Goal: Communication & Community: Answer question/provide support

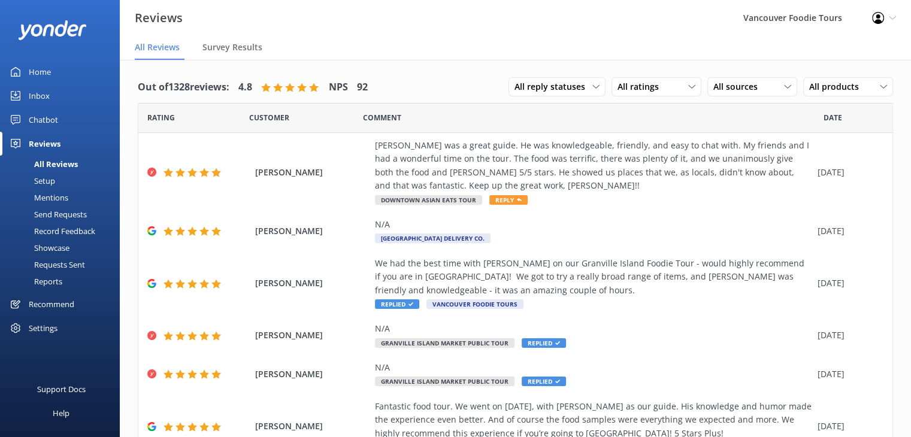
drag, startPoint x: 900, startPoint y: 106, endPoint x: 903, endPoint y: 154, distance: 48.1
click at [903, 154] on div "Out of 1328 reviews: 4.8 NPS 92 All reply statuses All reply statuses Needs a r…" at bounding box center [515, 260] width 791 height 401
click at [407, 19] on div "Reviews Vancouver Foodie Tours Profile Settings Logout" at bounding box center [455, 18] width 911 height 36
click at [585, 180] on div "[PERSON_NAME] was a great guide. He was knowledgeable, friendly, and easy to ch…" at bounding box center [593, 166] width 437 height 54
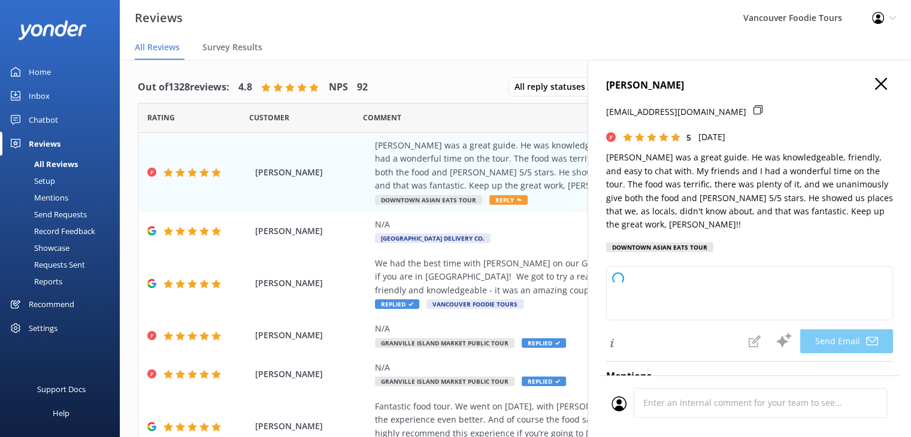
type textarea "Thank you so much, Germaine! We’re thrilled to hear you and your friends had su…"
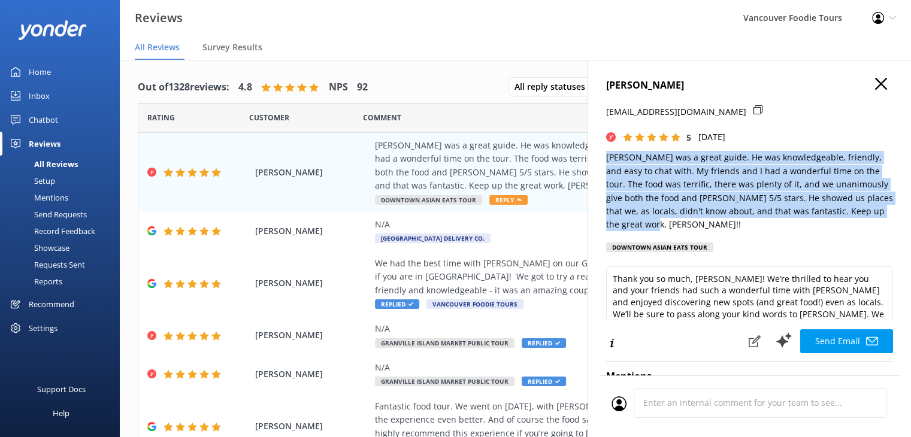
drag, startPoint x: 604, startPoint y: 156, endPoint x: 691, endPoint y: 231, distance: 114.3
click at [691, 231] on div "Germaine Mistry geh4hwang@gmail.com 5 Wed, 8th Oct 2025 Bronson was a great gui…" at bounding box center [749, 278] width 323 height 437
copy p "[PERSON_NAME] was a great guide. He was knowledgeable, friendly, and easy to ch…"
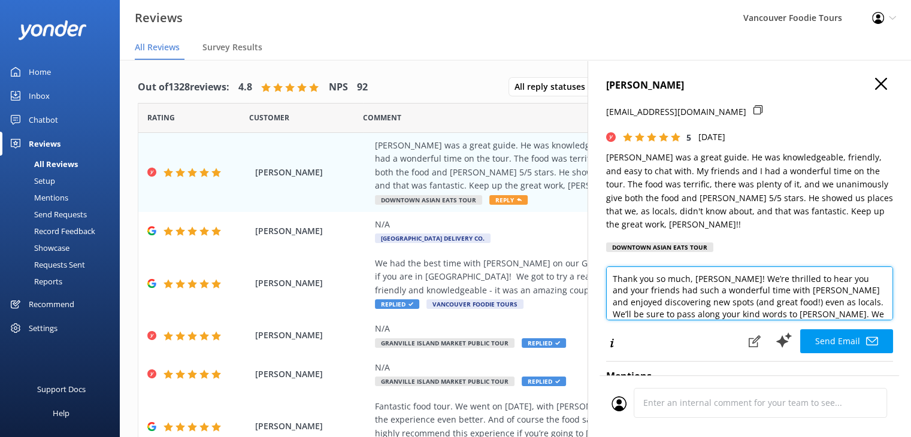
click at [700, 293] on textarea "Thank you so much, Germaine! We’re thrilled to hear you and your friends had su…" at bounding box center [749, 294] width 287 height 54
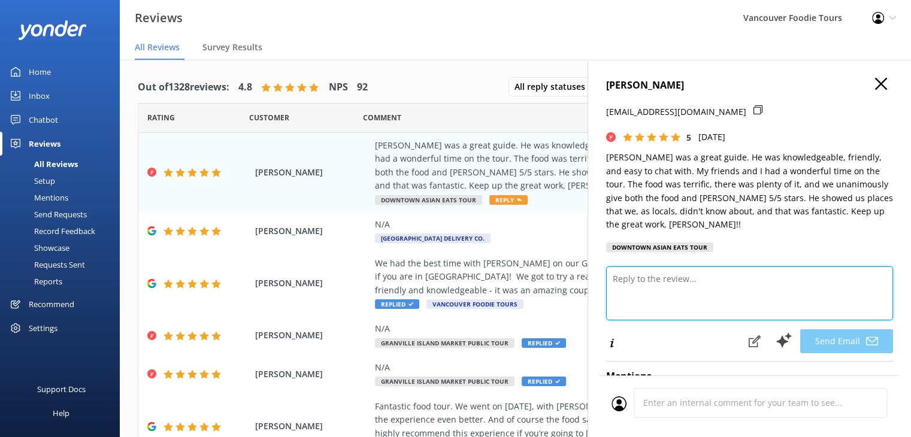
paste textarea "Hi Germaine, Thank you so much for the amazing review! We’re so delighted to he…"
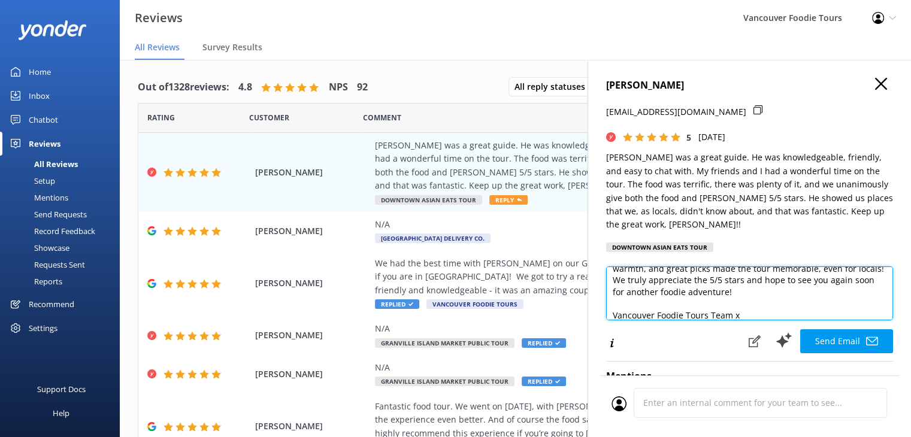
scroll to position [76, 0]
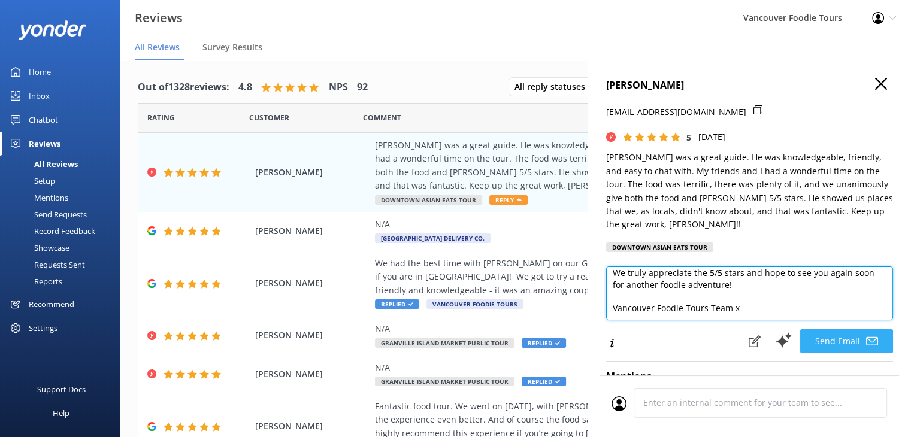
type textarea "Hi Germaine, Thank you so much for the amazing review! We’re so delighted to he…"
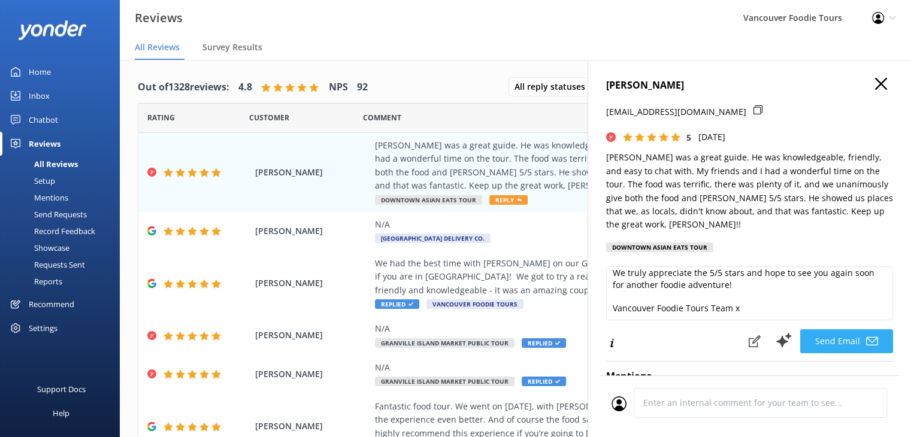
click at [866, 338] on use at bounding box center [872, 341] width 12 height 8
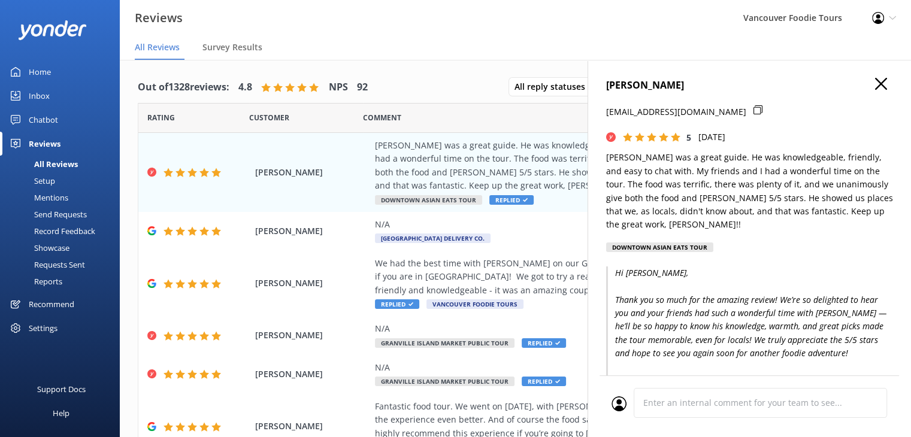
click at [875, 87] on icon "button" at bounding box center [881, 84] width 12 height 12
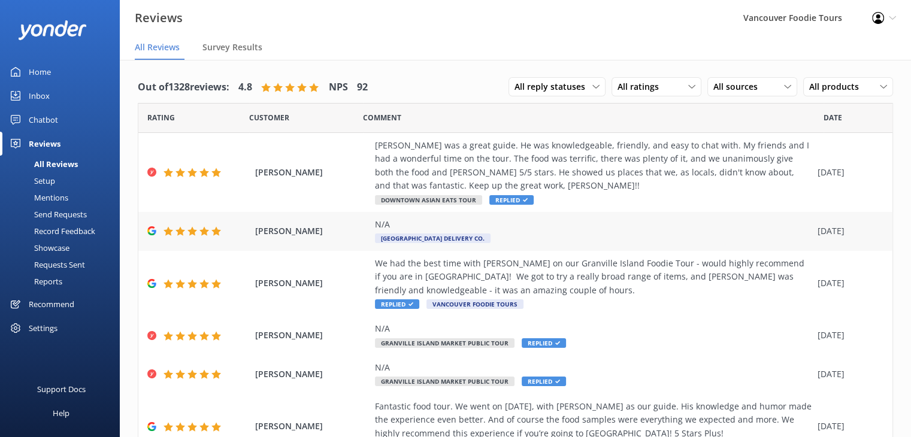
click at [549, 243] on div "N/A Granville Island Delivery Co." at bounding box center [593, 231] width 437 height 27
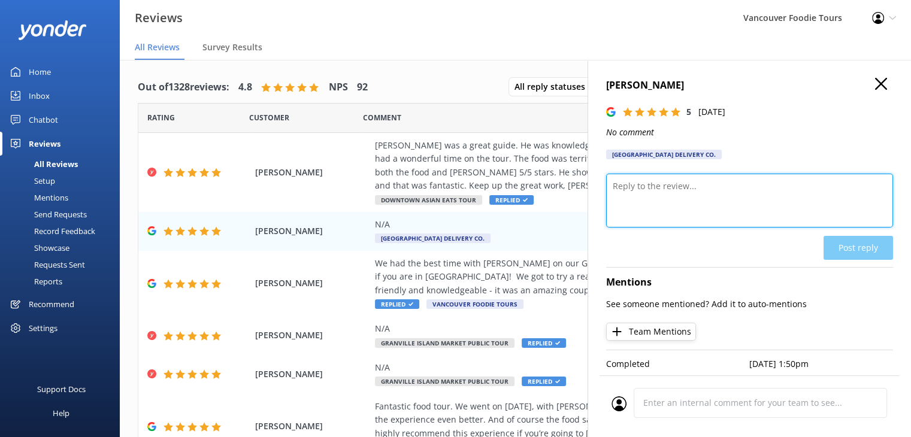
click at [716, 195] on textarea at bounding box center [749, 201] width 287 height 54
paste textarea "thank you for your 5-star support! We love sharing Vancouver local gift baskets…"
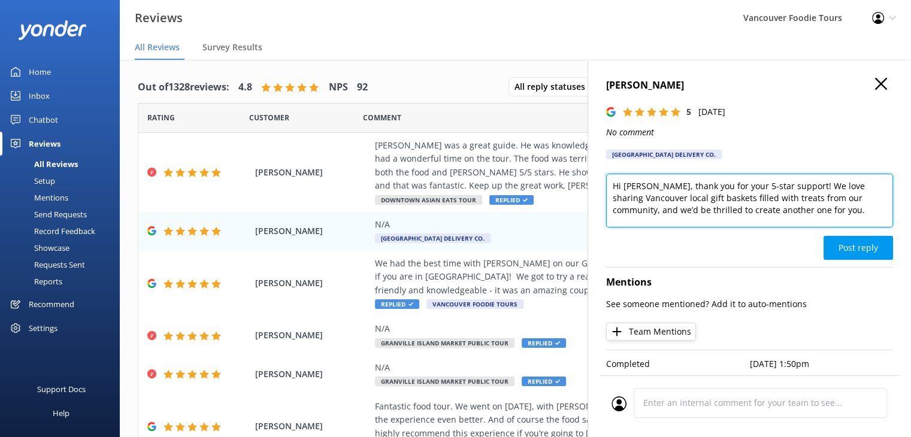
click at [824, 211] on textarea "Hi Angel, thank you for your 5-star support! We love sharing Vancouver local gi…" at bounding box center [749, 201] width 287 height 54
drag, startPoint x: 815, startPoint y: 200, endPoint x: 650, endPoint y: 174, distance: 167.4
click at [650, 174] on textarea "Hi Angel, thank you for your 5-star support! We love sharing Vancouver local gi…" at bounding box center [749, 200] width 287 height 54
paste textarea "so much for the 5 stars! We’re so happy you enjoyed your order and truly apprec…"
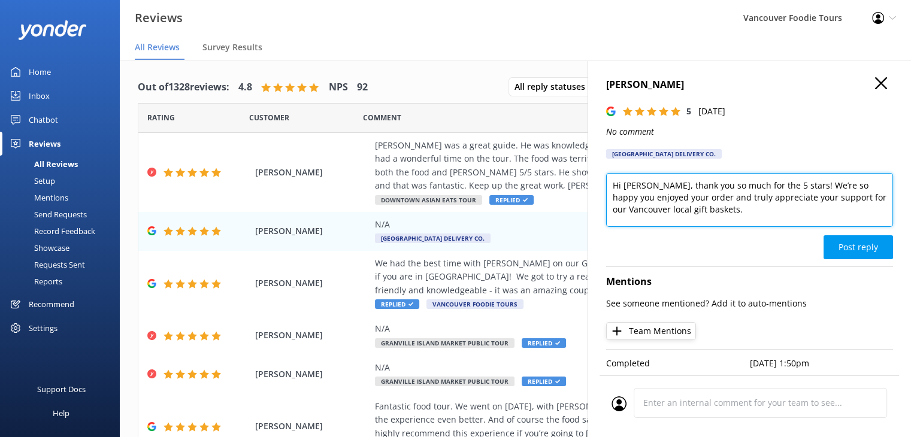
paste textarea "All the best, Granville Island Delivery Co."
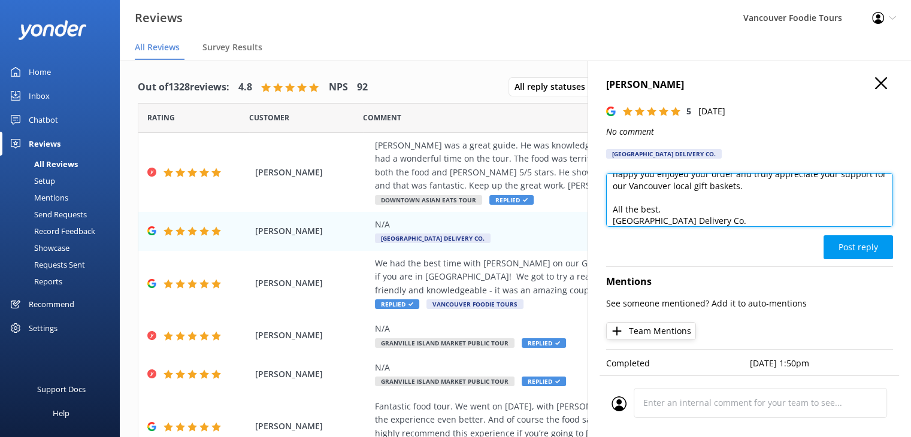
scroll to position [6, 0]
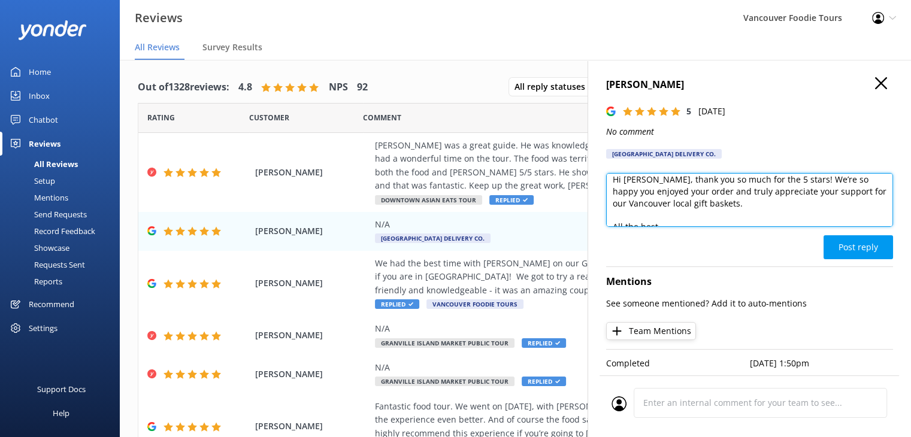
click at [652, 173] on textarea "Hi Angel, thank you so much for the 5 stars! We’re so happy you enjoyed your or…" at bounding box center [749, 200] width 287 height 54
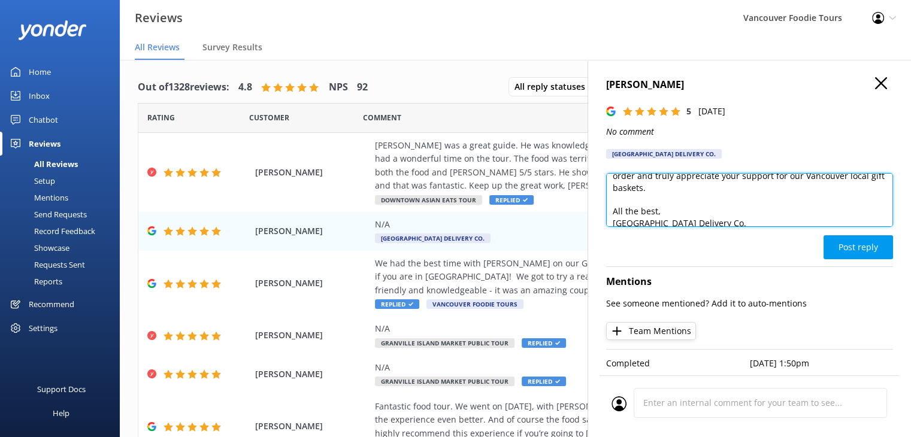
scroll to position [53, 0]
click at [872, 173] on textarea "Hi Angel, Thank you so much for the 5 stars! We’re so happy you enjoyed your or…" at bounding box center [749, 200] width 287 height 54
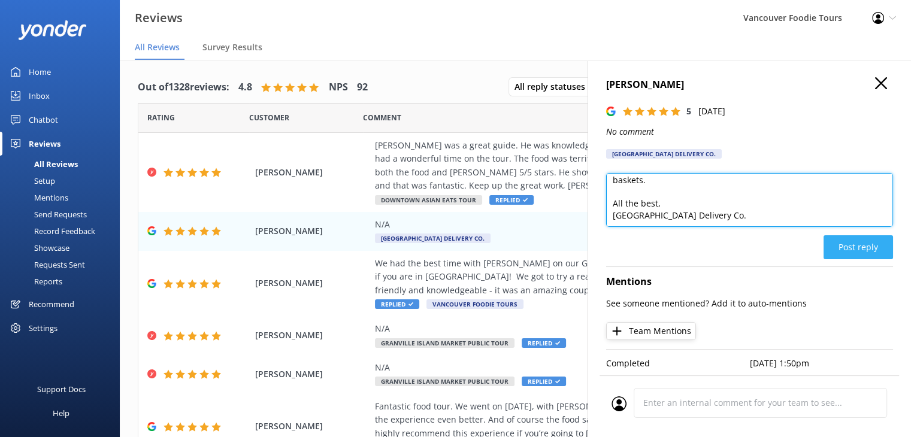
type textarea "Hi Angel, Thank you so much for the 5 stars! We’re so happy you enjoyed your or…"
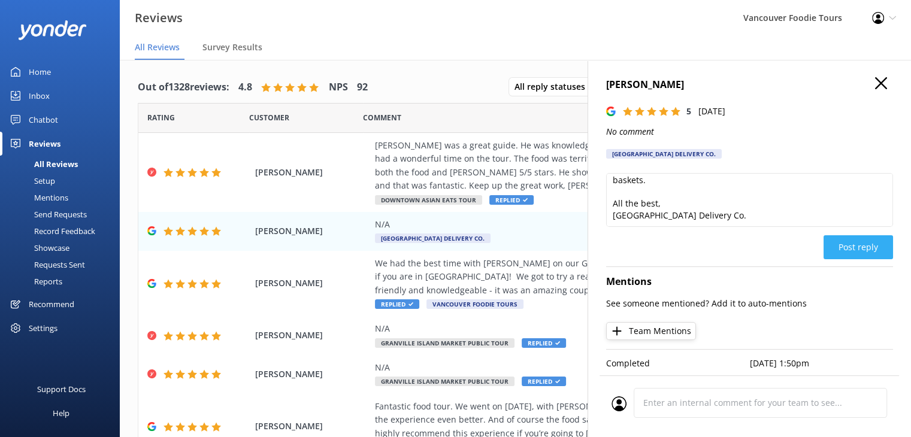
click at [855, 235] on button "Post reply" at bounding box center [858, 247] width 69 height 24
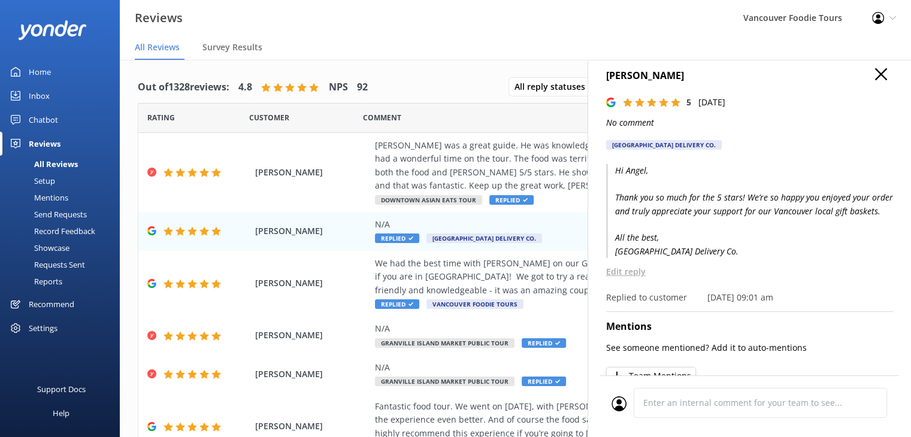
click at [875, 74] on use "button" at bounding box center [881, 74] width 12 height 12
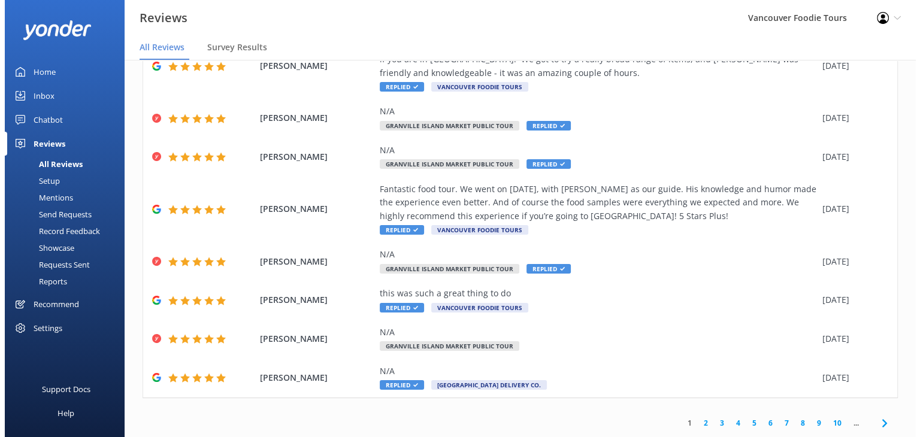
scroll to position [0, 0]
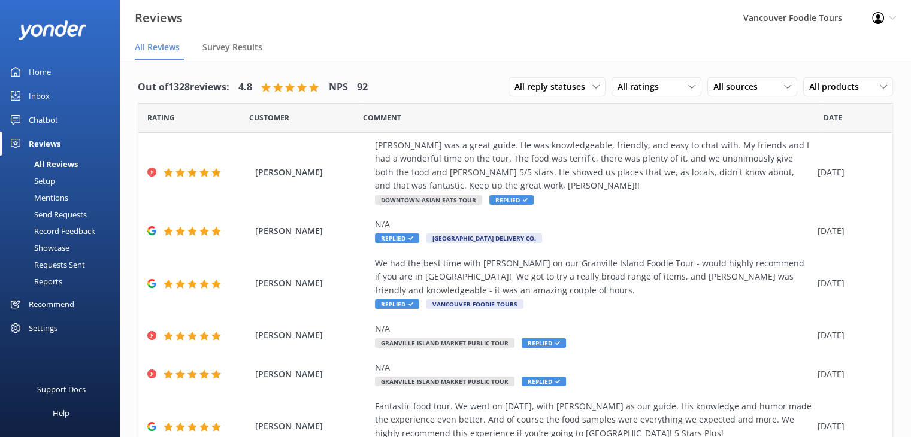
click at [43, 124] on div "Chatbot" at bounding box center [43, 120] width 29 height 24
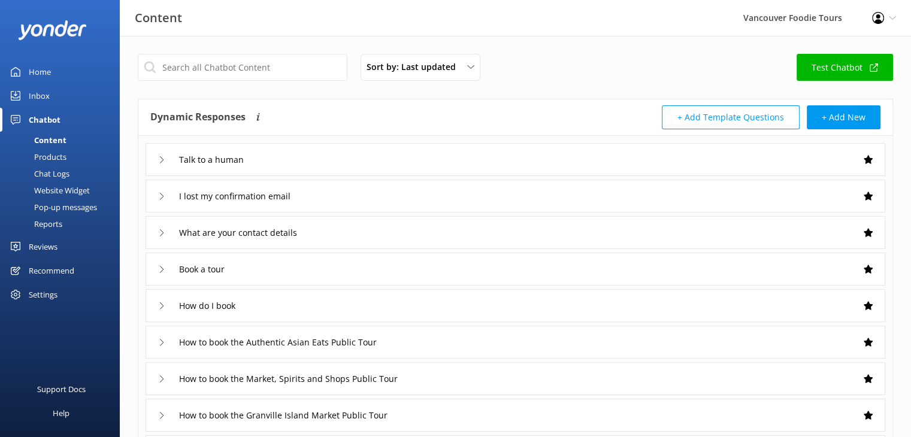
click at [64, 96] on link "Inbox" at bounding box center [60, 96] width 120 height 24
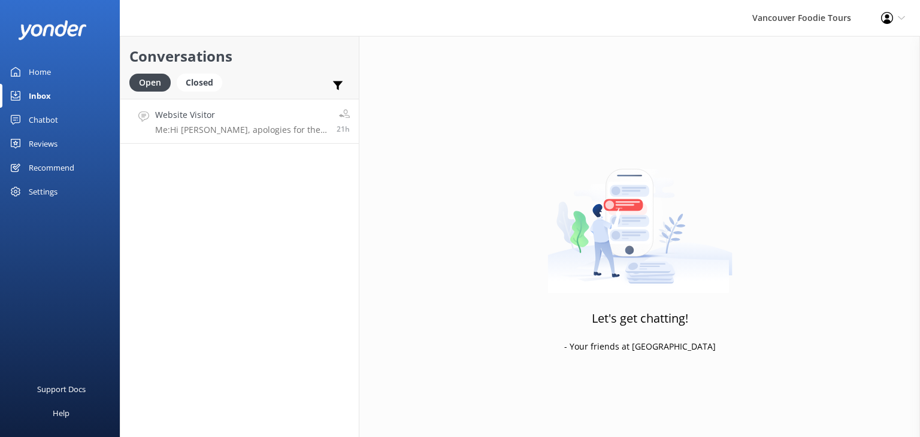
click at [206, 113] on h4 "Website Visitor" at bounding box center [241, 114] width 173 height 13
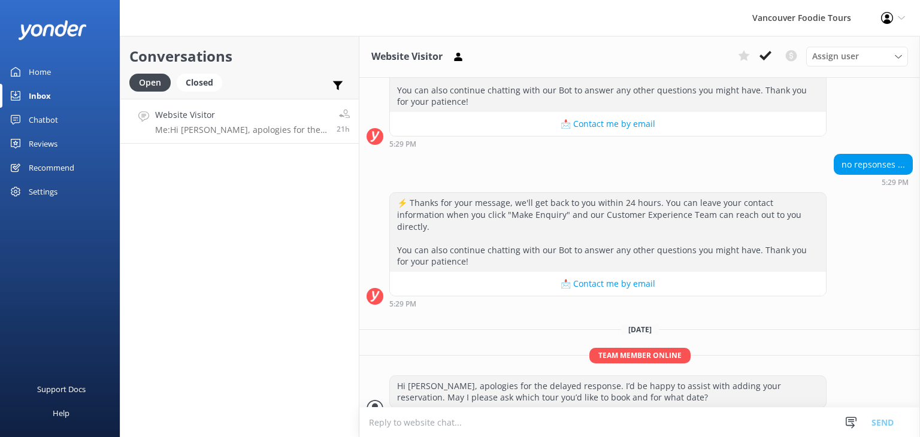
scroll to position [616, 0]
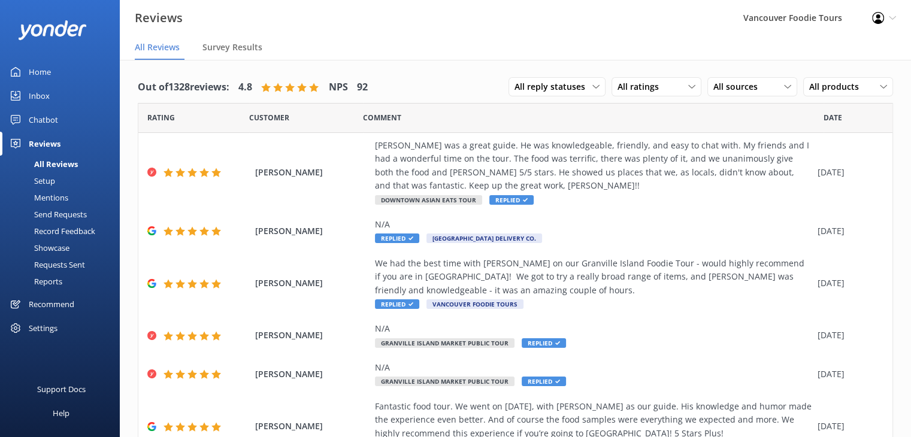
click at [58, 98] on link "Inbox" at bounding box center [60, 96] width 120 height 24
